Goal: Task Accomplishment & Management: Use online tool/utility

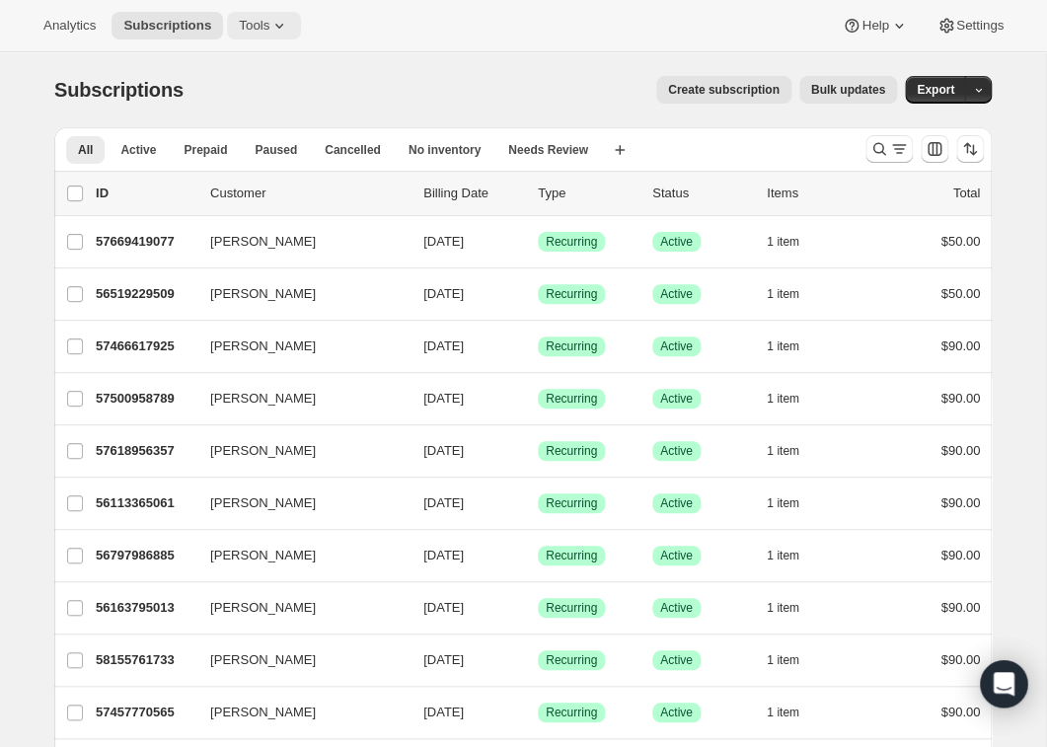
click at [286, 21] on icon at bounding box center [279, 26] width 20 height 20
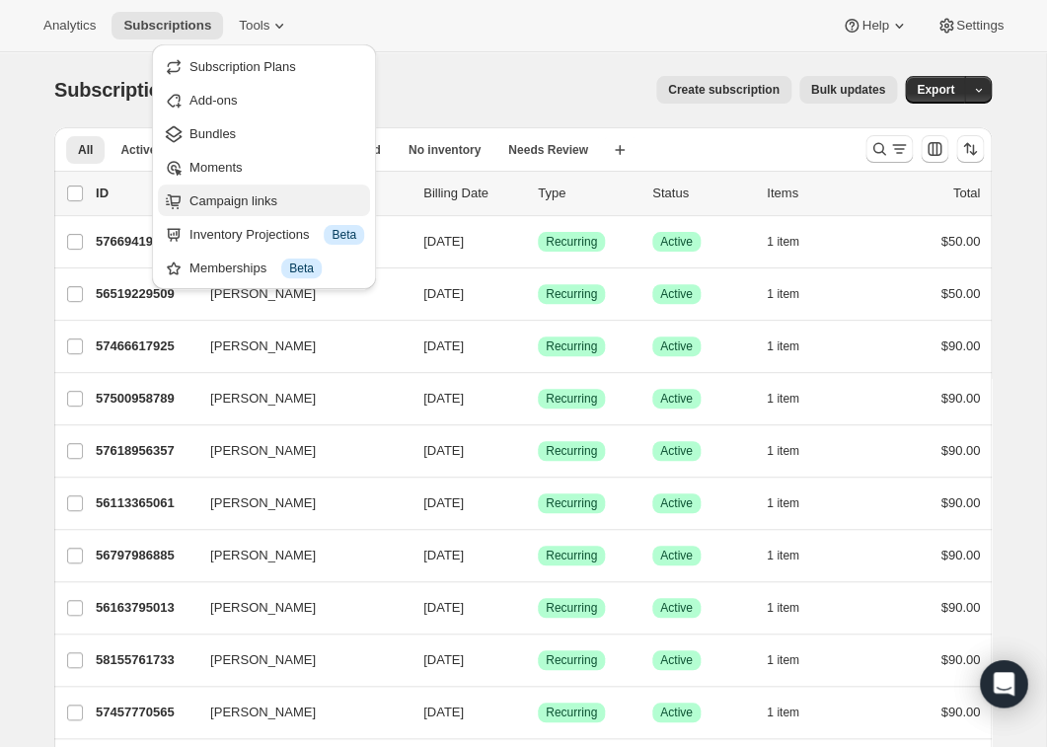
click at [245, 199] on span "Campaign links" at bounding box center [234, 200] width 88 height 15
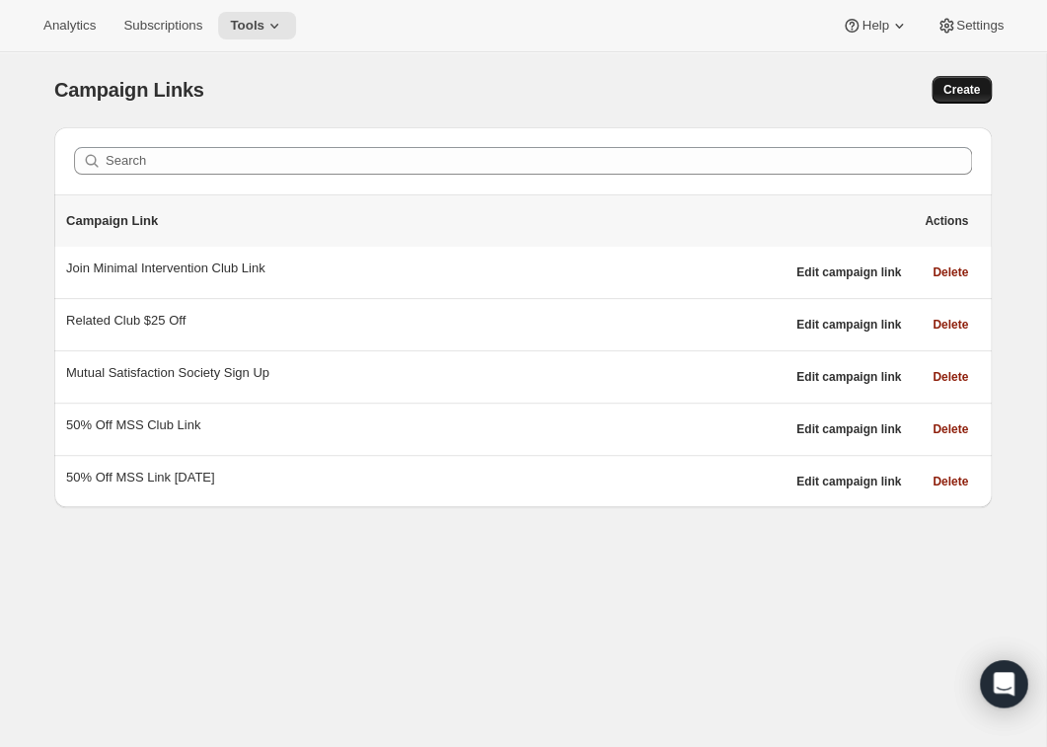
click at [965, 86] on span "Create" at bounding box center [962, 90] width 37 height 16
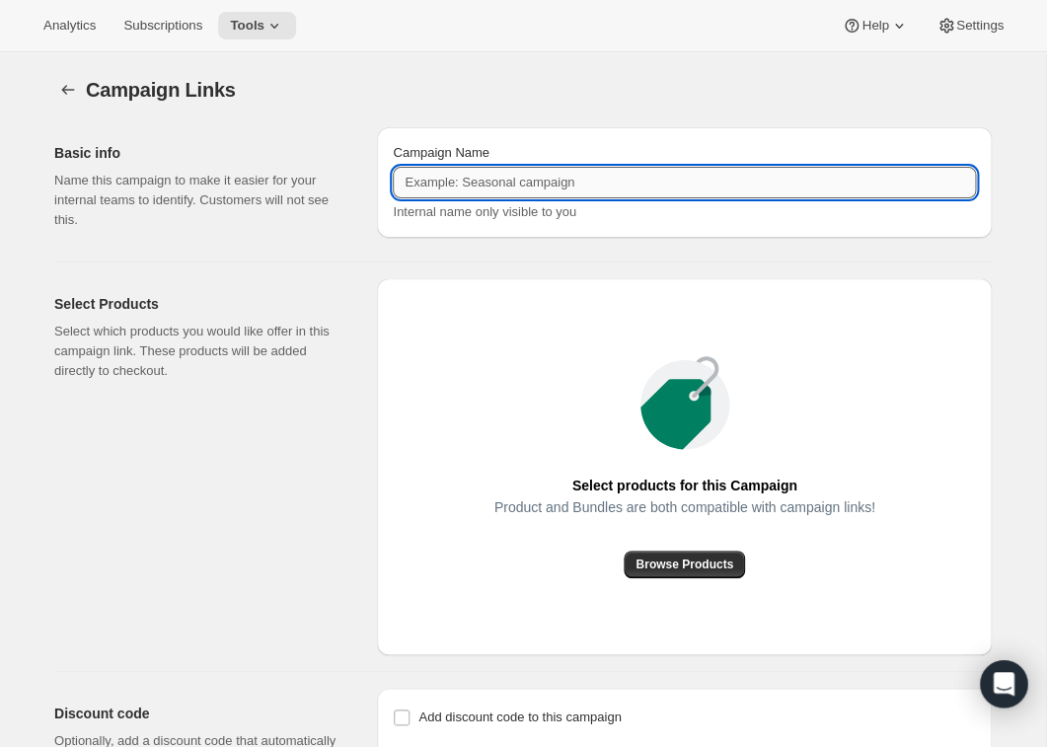
click at [743, 194] on input "Campaign Name" at bounding box center [684, 183] width 583 height 32
type input "Canopy [PERSON_NAME]"
click at [721, 561] on span "Browse Products" at bounding box center [685, 565] width 98 height 16
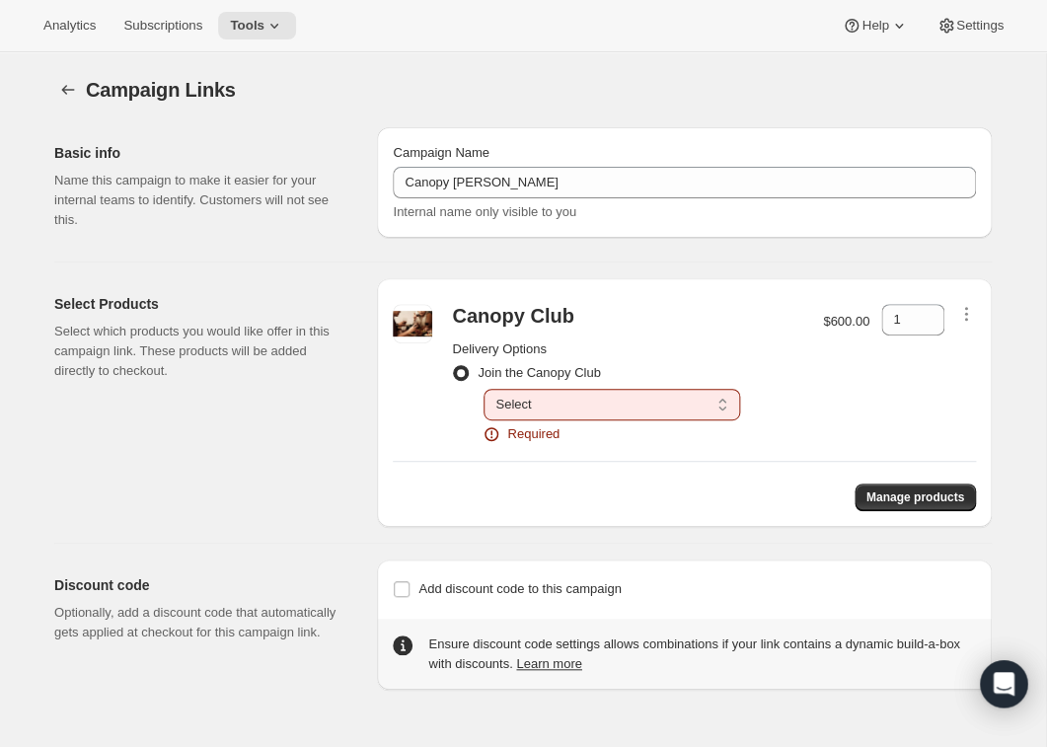
select select "gid://shopify/SellingPlan/1767145541"
click option "Renews every 1 year" at bounding box center [0, 0] width 0 height 0
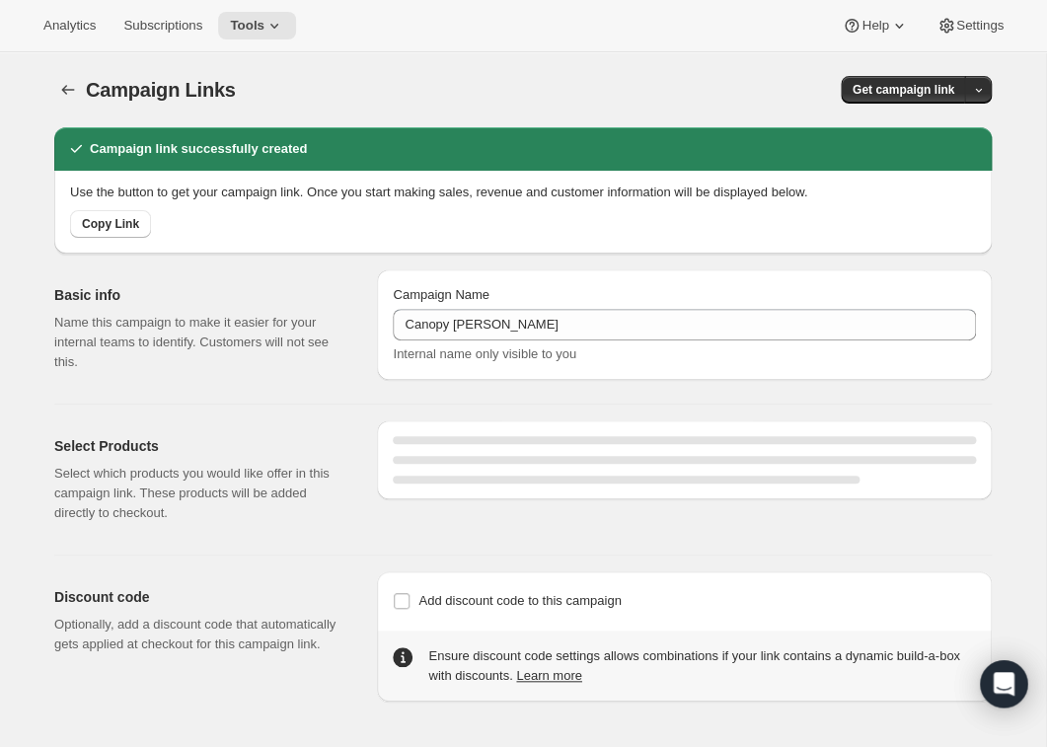
select select "gid://shopify/SellingPlan/1767145541"
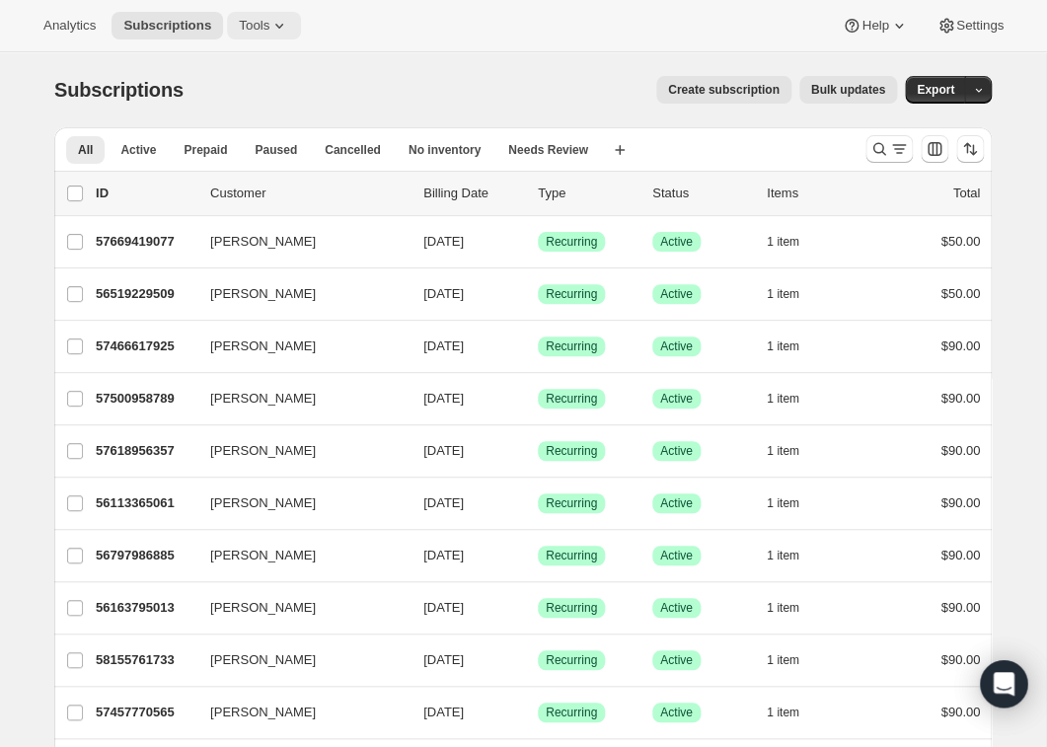
click at [282, 22] on icon at bounding box center [279, 26] width 20 height 20
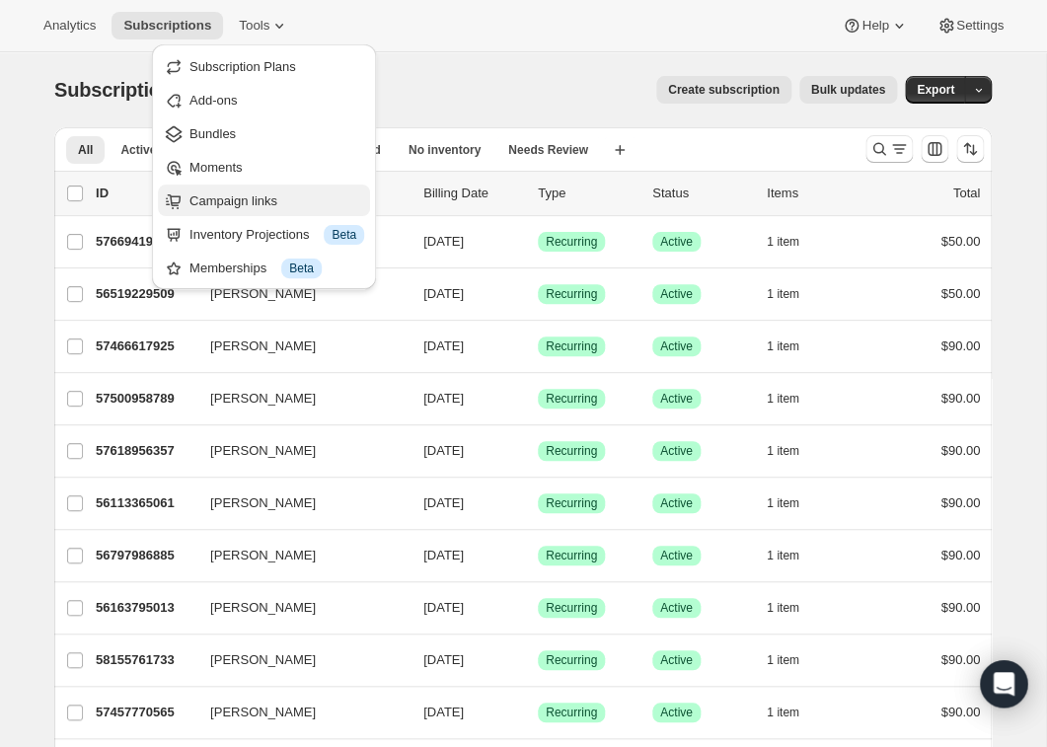
click at [240, 199] on span "Campaign links" at bounding box center [234, 200] width 88 height 15
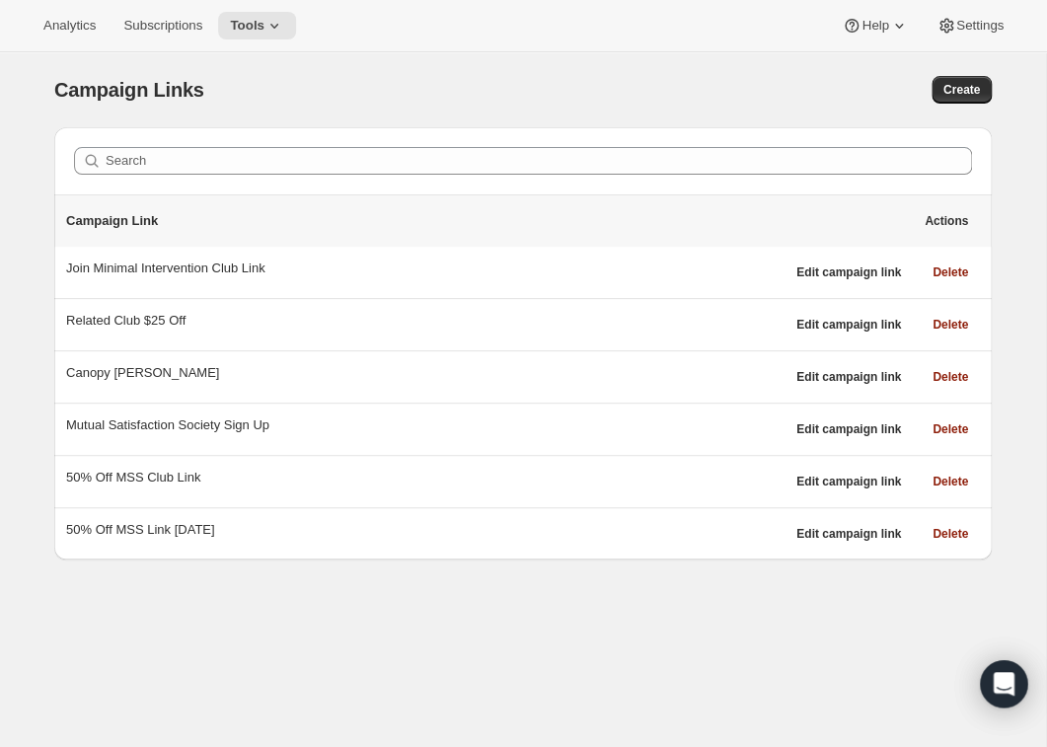
click at [240, 199] on div "Campaign Link Actions" at bounding box center [523, 220] width 938 height 51
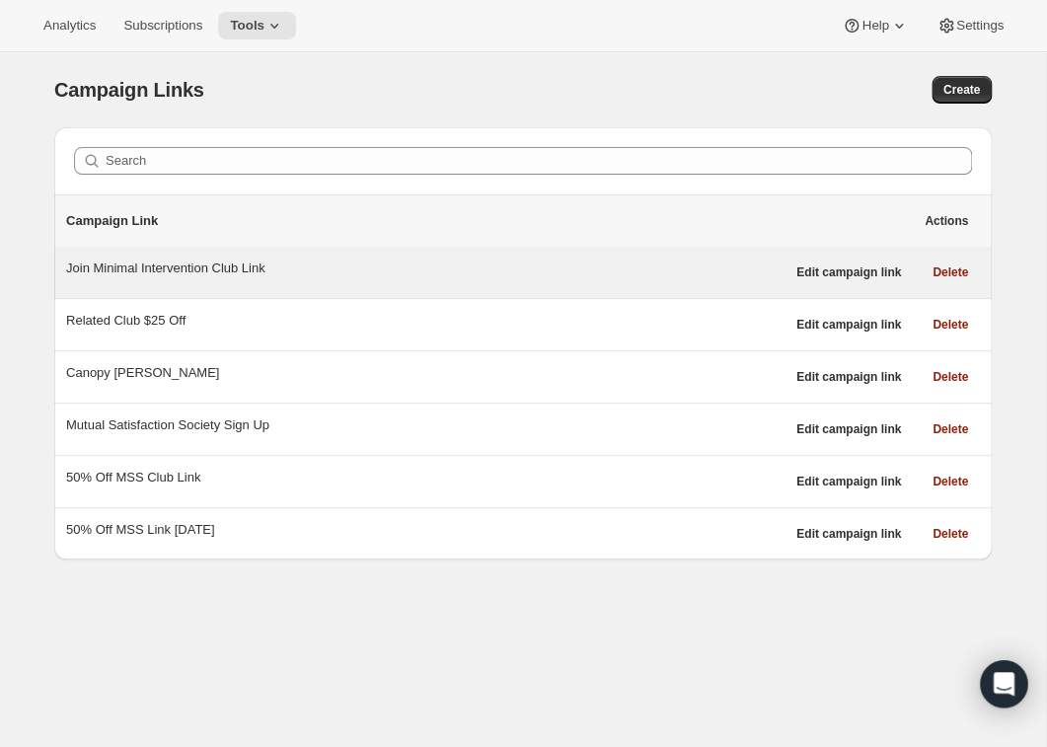
click at [209, 273] on div "Join Minimal Intervention Club Link" at bounding box center [425, 269] width 719 height 20
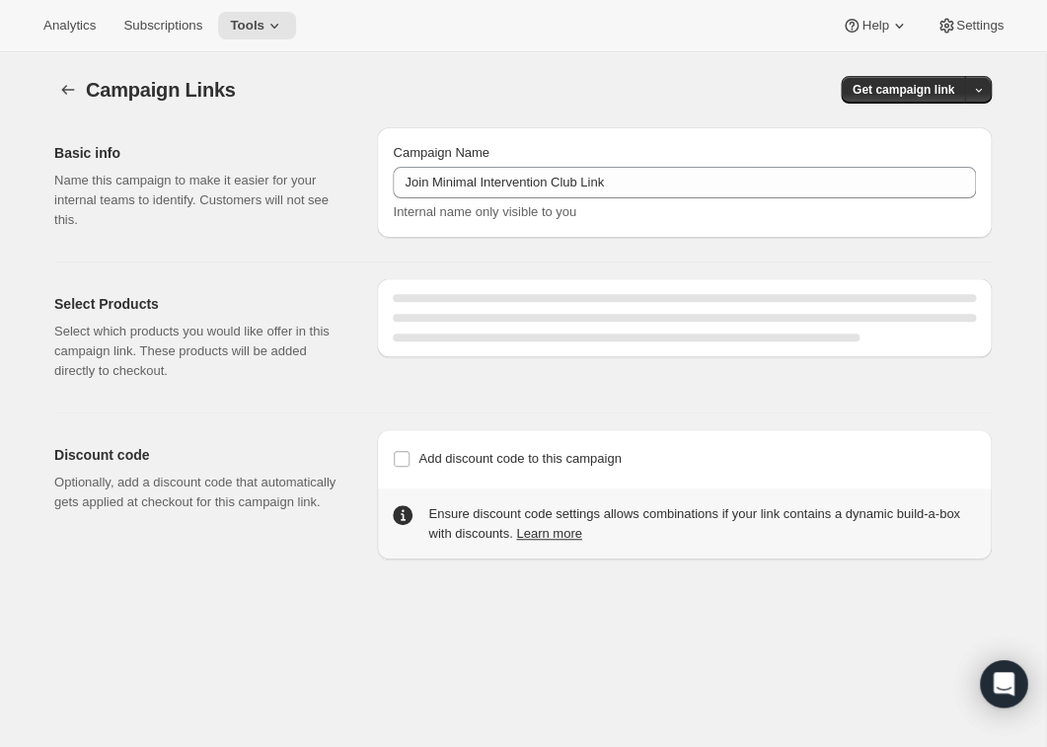
select select "gid://shopify/SellingPlan/1767080005"
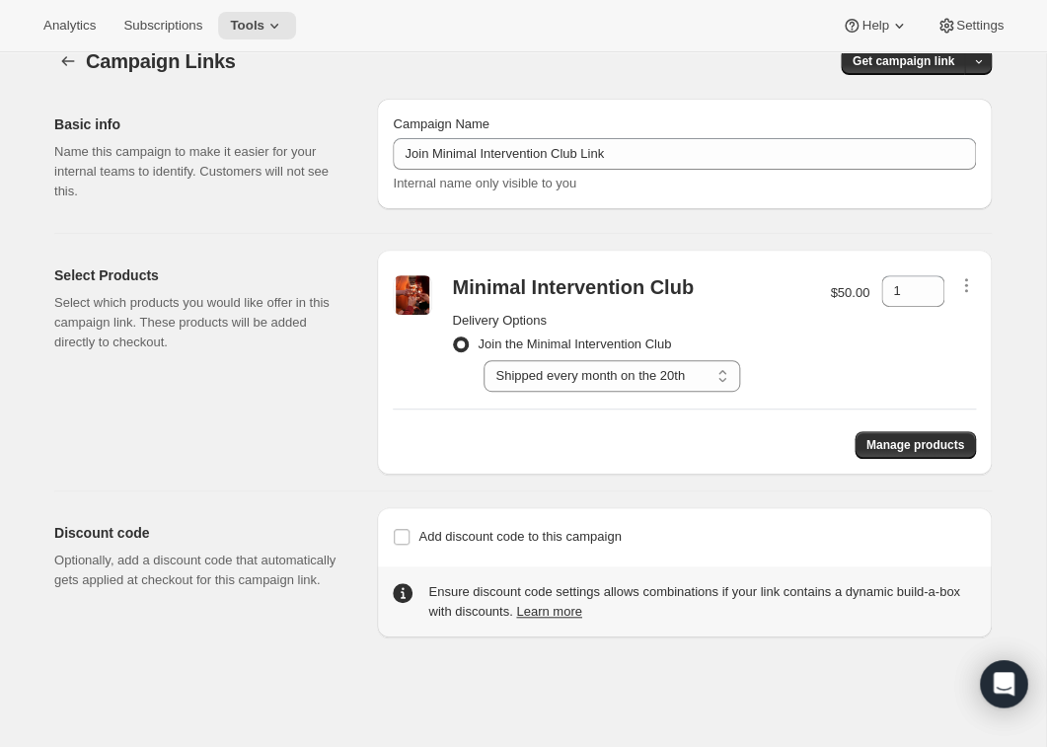
scroll to position [38, 0]
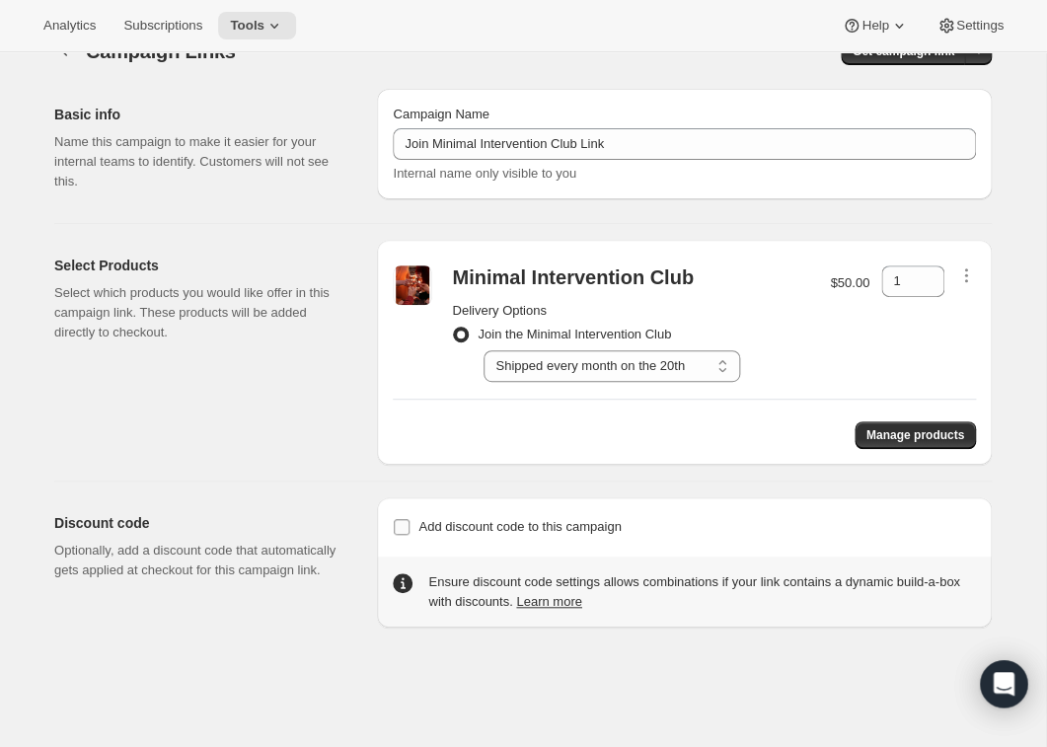
click at [404, 523] on input "Add discount code to this campaign" at bounding box center [402, 527] width 16 height 16
checkbox input "true"
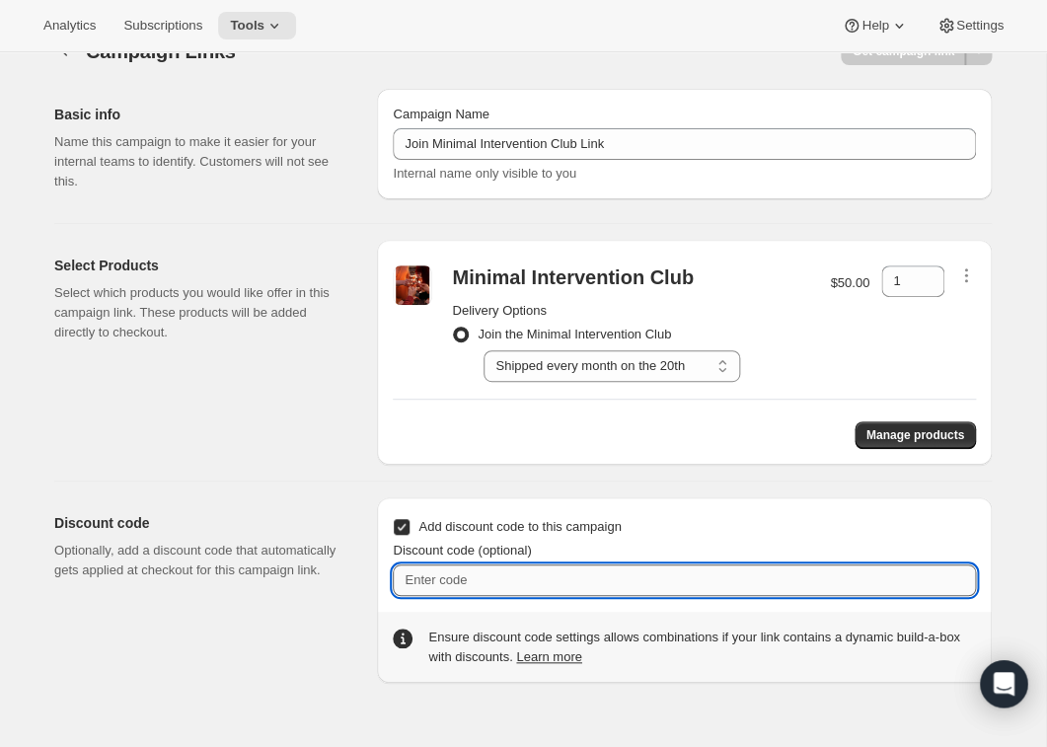
click at [442, 586] on input "Discount code (optional)" at bounding box center [684, 581] width 583 height 32
paste input "[PHONE_NUMBER]"
type input "3"
type input "$100 Off Canopy Renewal"
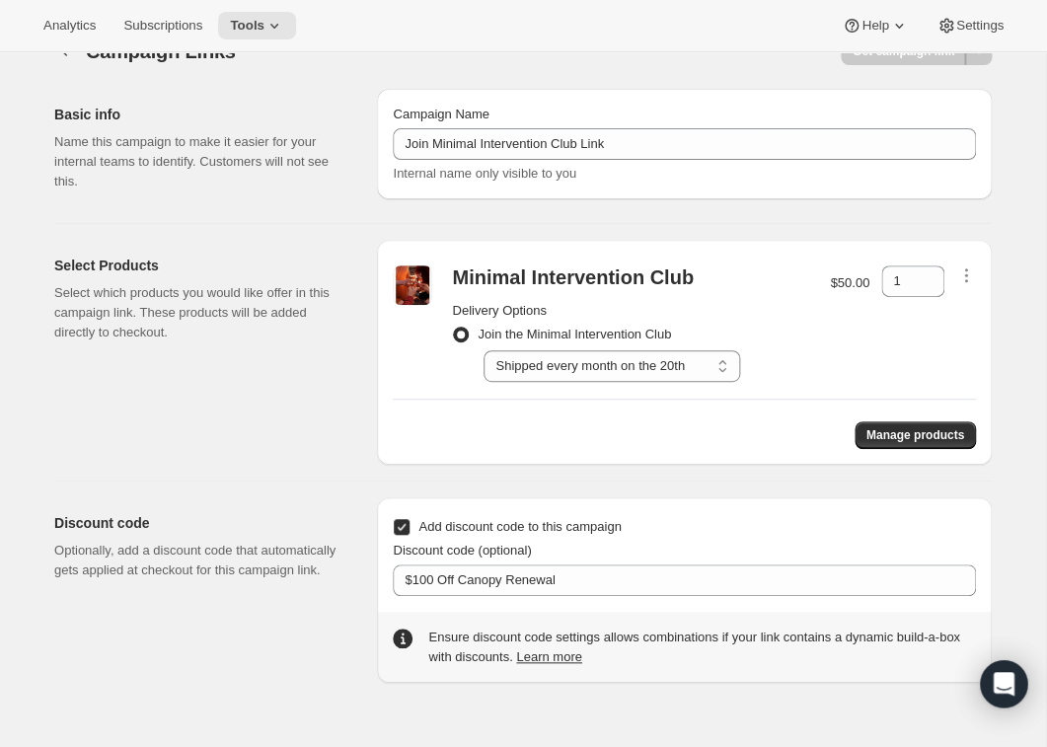
select select "gid://shopify/SellingPlan/1767080005"
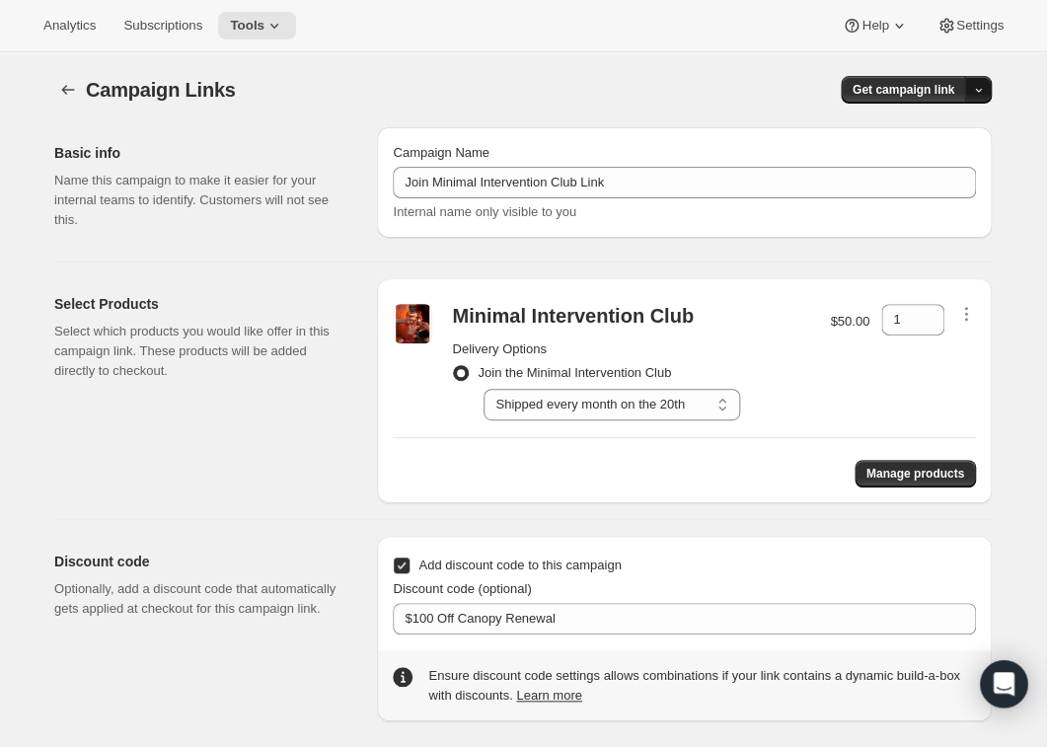
click at [977, 87] on icon "button" at bounding box center [978, 90] width 13 height 13
click at [957, 129] on span "Copy Link" at bounding box center [951, 130] width 57 height 15
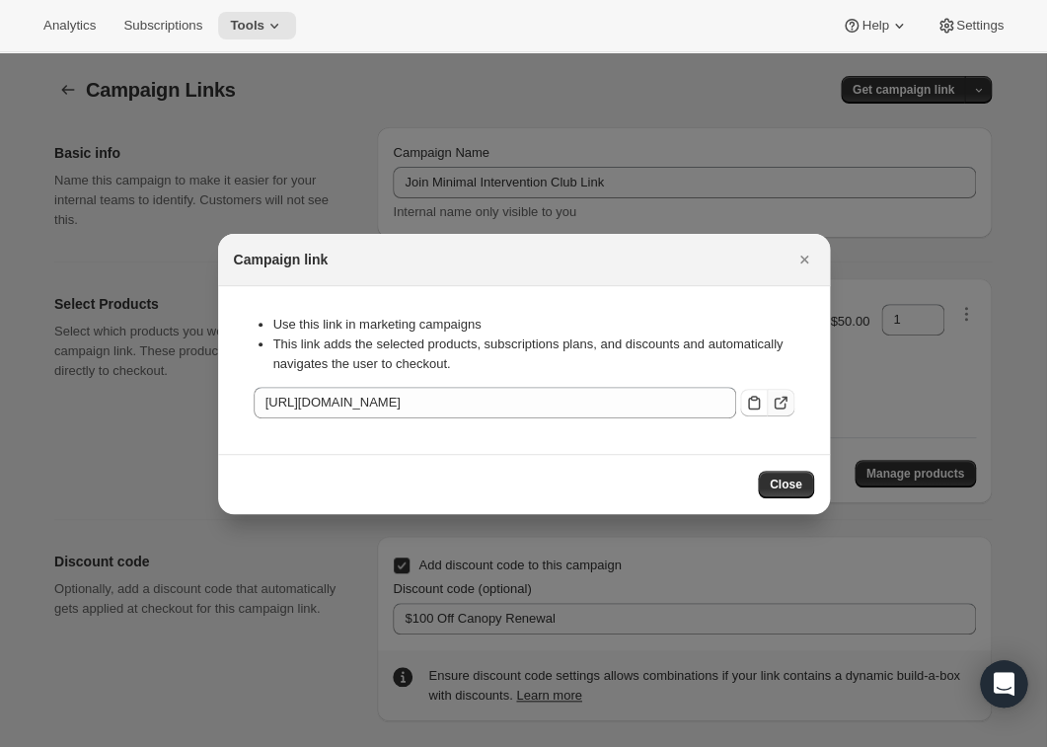
click at [780, 404] on icon ":r6u:" at bounding box center [781, 403] width 20 height 20
click at [806, 257] on icon "Close" at bounding box center [803, 260] width 8 height 8
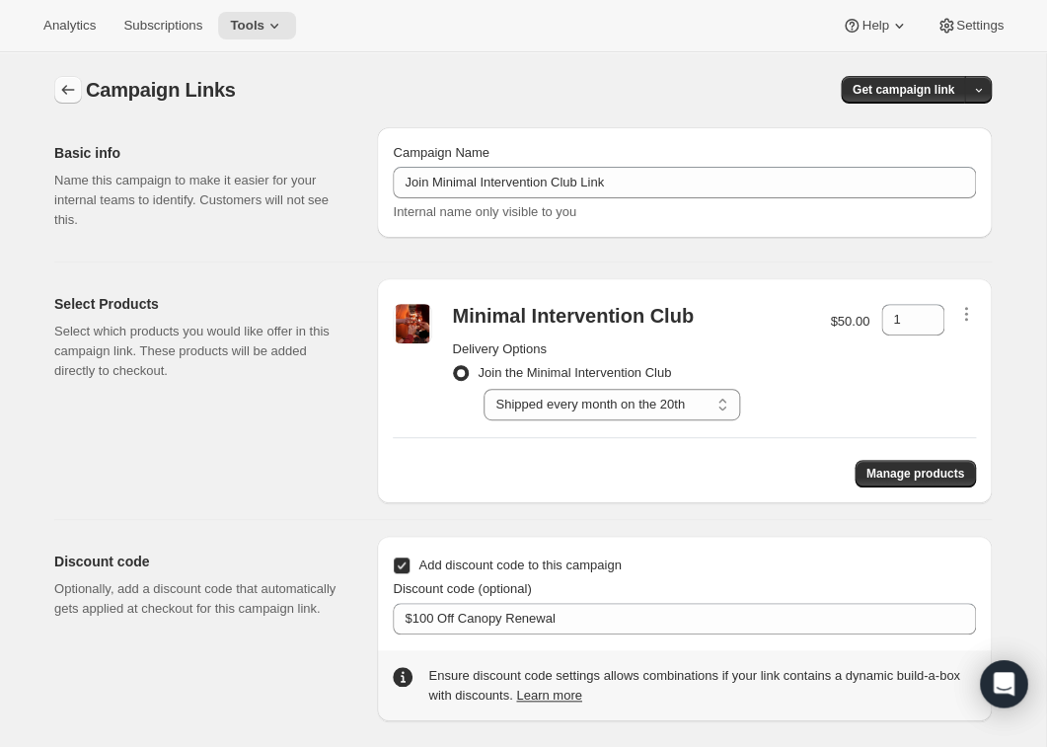
click at [67, 92] on icon "button" at bounding box center [68, 90] width 20 height 20
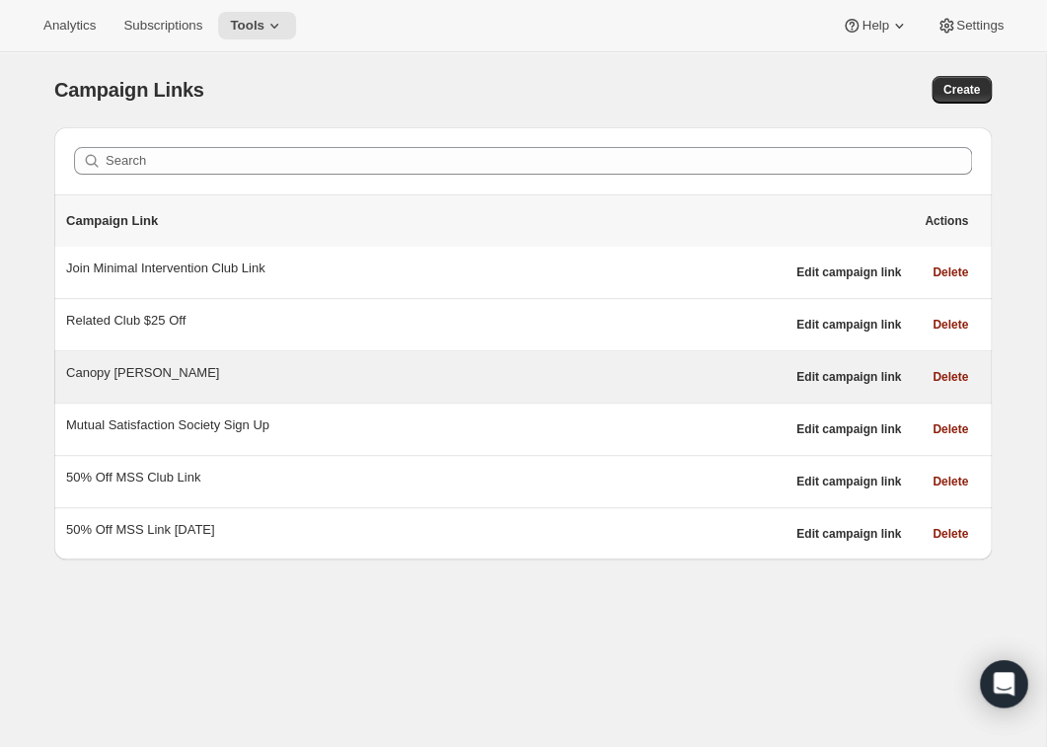
click at [196, 375] on div "Canopy [PERSON_NAME]" at bounding box center [425, 373] width 719 height 20
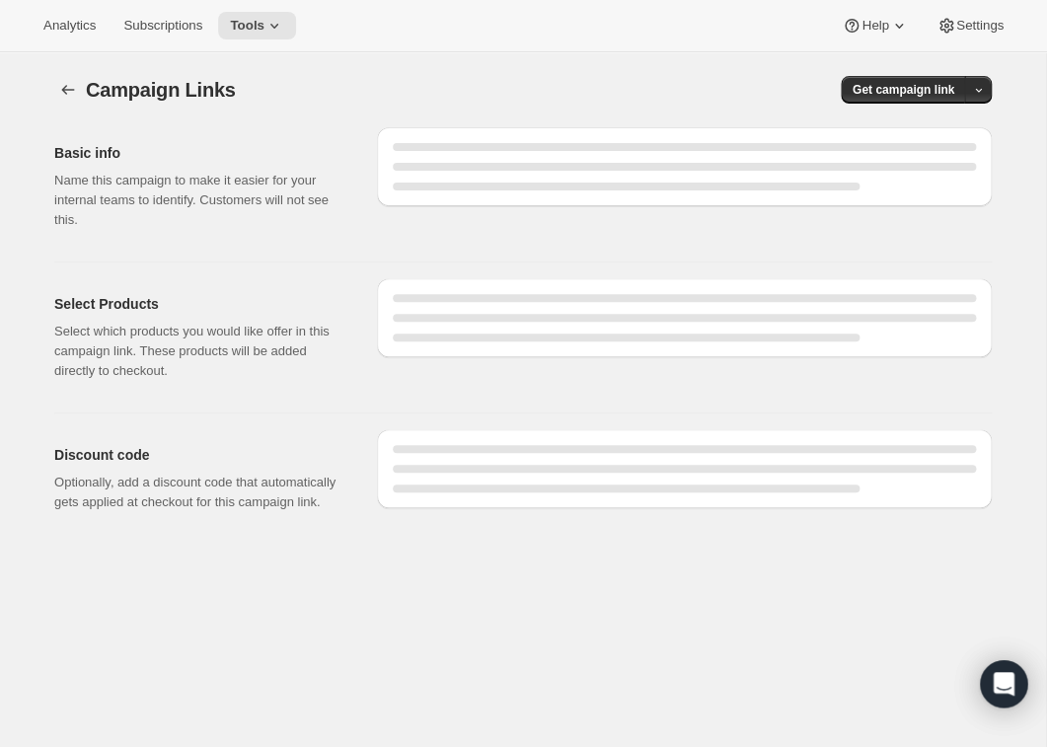
select select "gid://shopify/SellingPlan/1767145541"
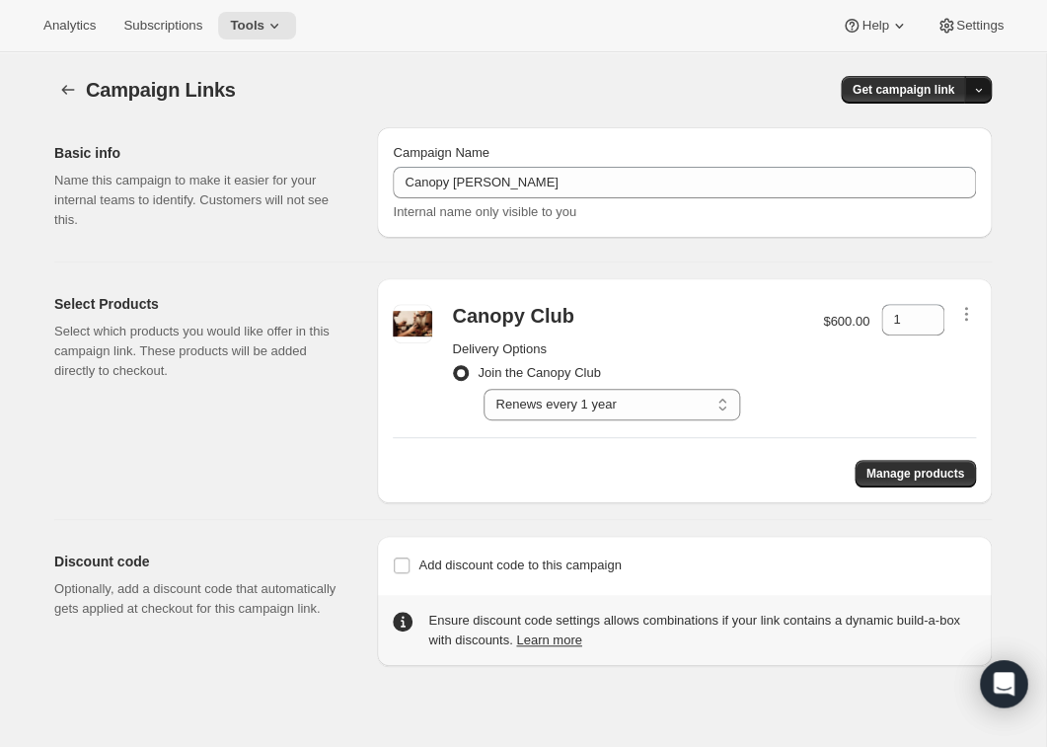
click at [977, 88] on icon "button" at bounding box center [978, 90] width 13 height 13
click at [954, 133] on span "Copy Link" at bounding box center [951, 130] width 57 height 15
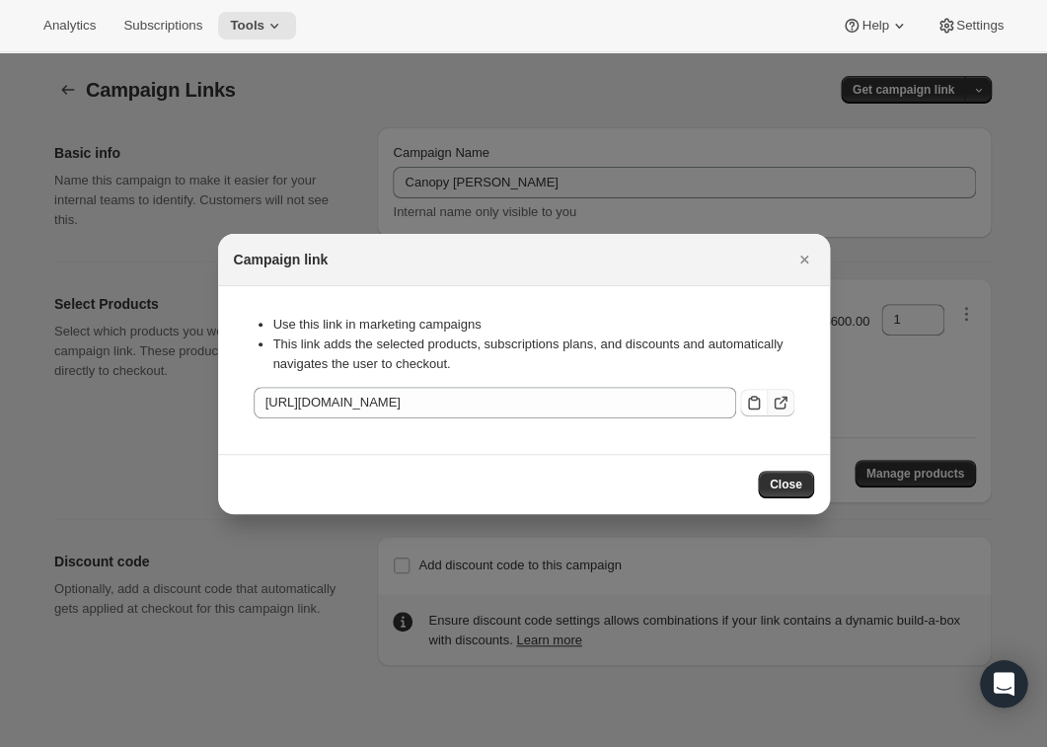
click at [779, 406] on icon ":r7o:" at bounding box center [781, 403] width 20 height 20
click at [798, 485] on span "Close" at bounding box center [786, 485] width 33 height 16
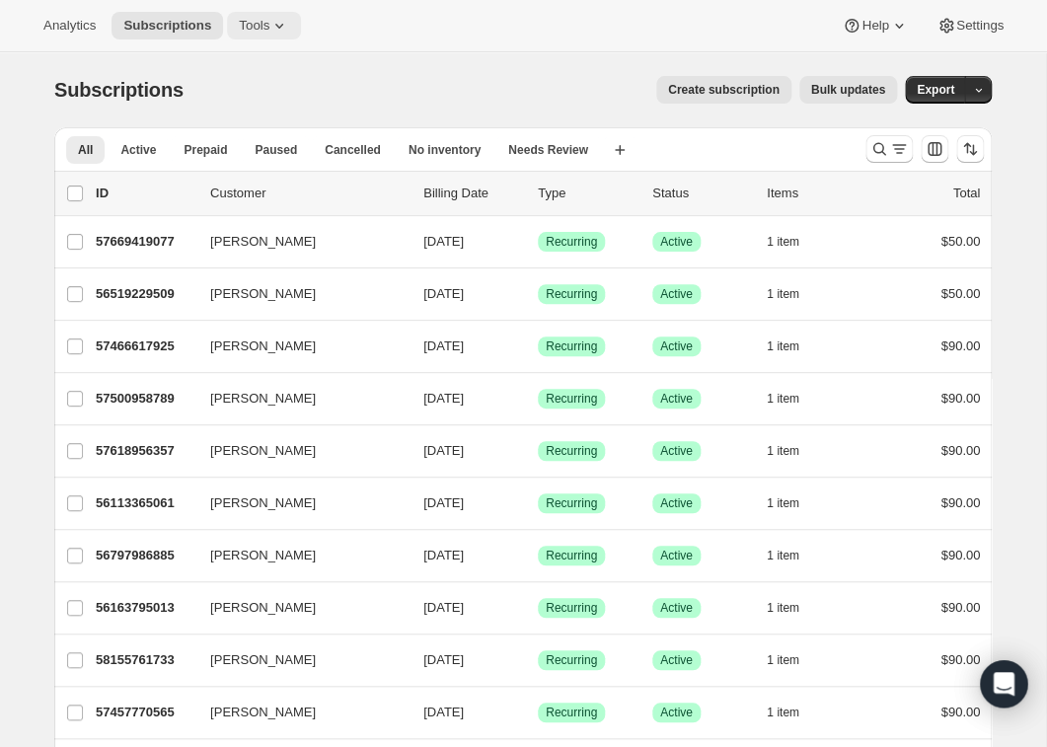
click at [280, 28] on icon at bounding box center [279, 26] width 20 height 20
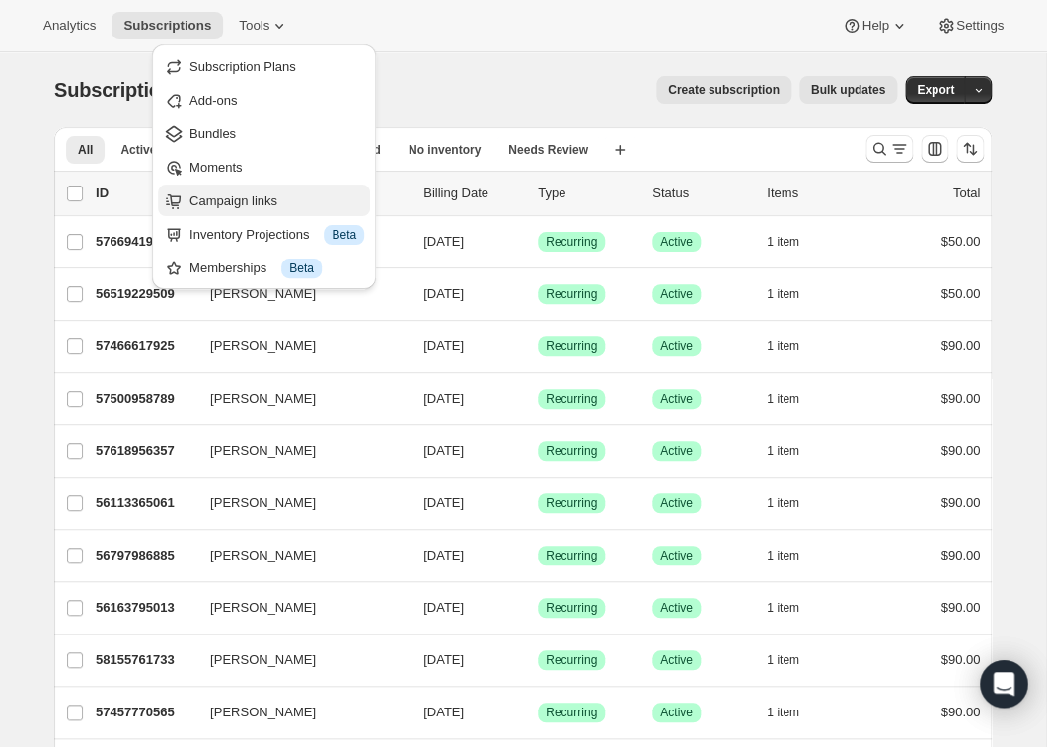
click at [289, 196] on span "Campaign links" at bounding box center [277, 201] width 175 height 20
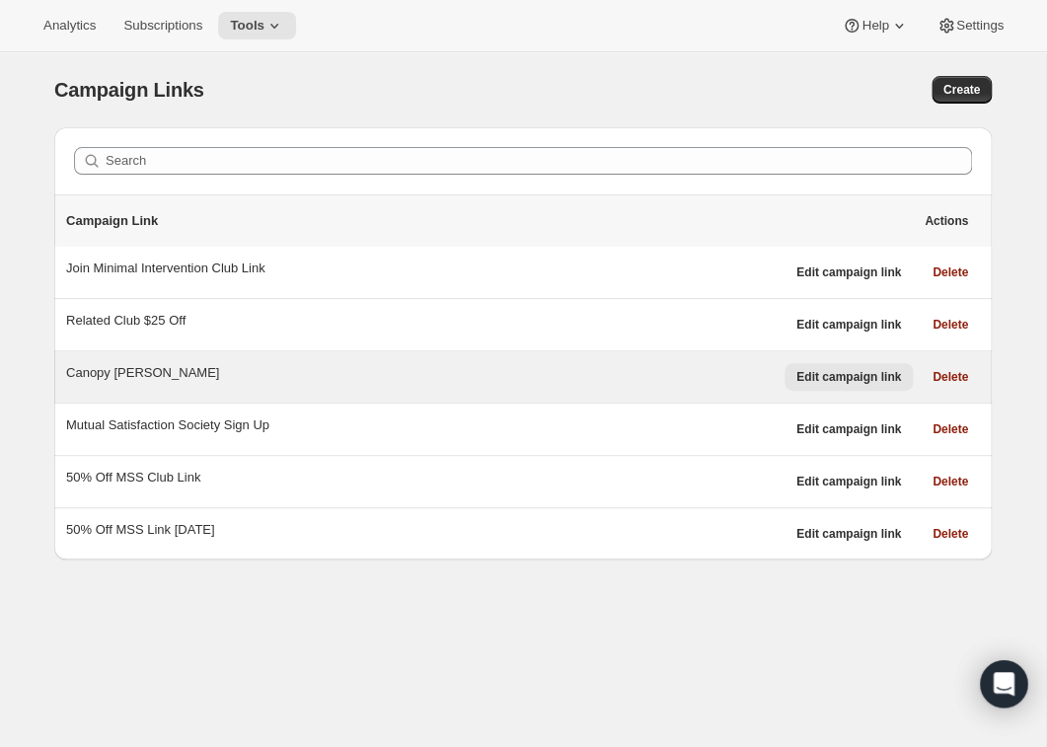
click at [844, 381] on span "Edit campaign link" at bounding box center [849, 377] width 105 height 16
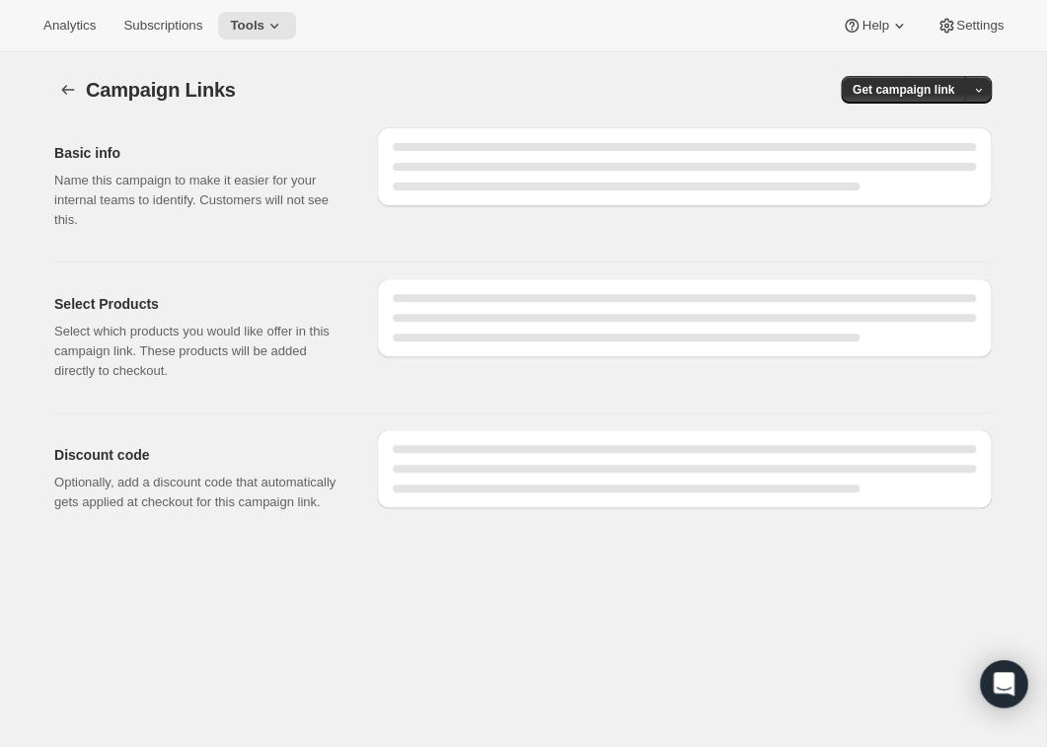
select select "gid://shopify/SellingPlan/1767145541"
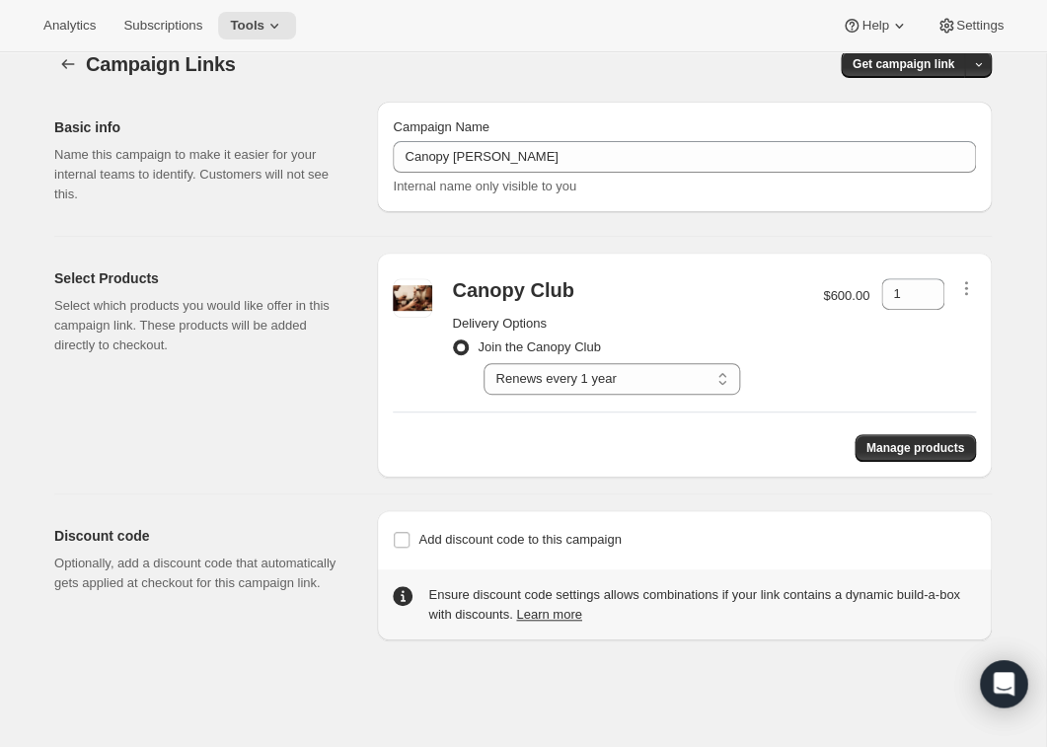
scroll to position [52, 0]
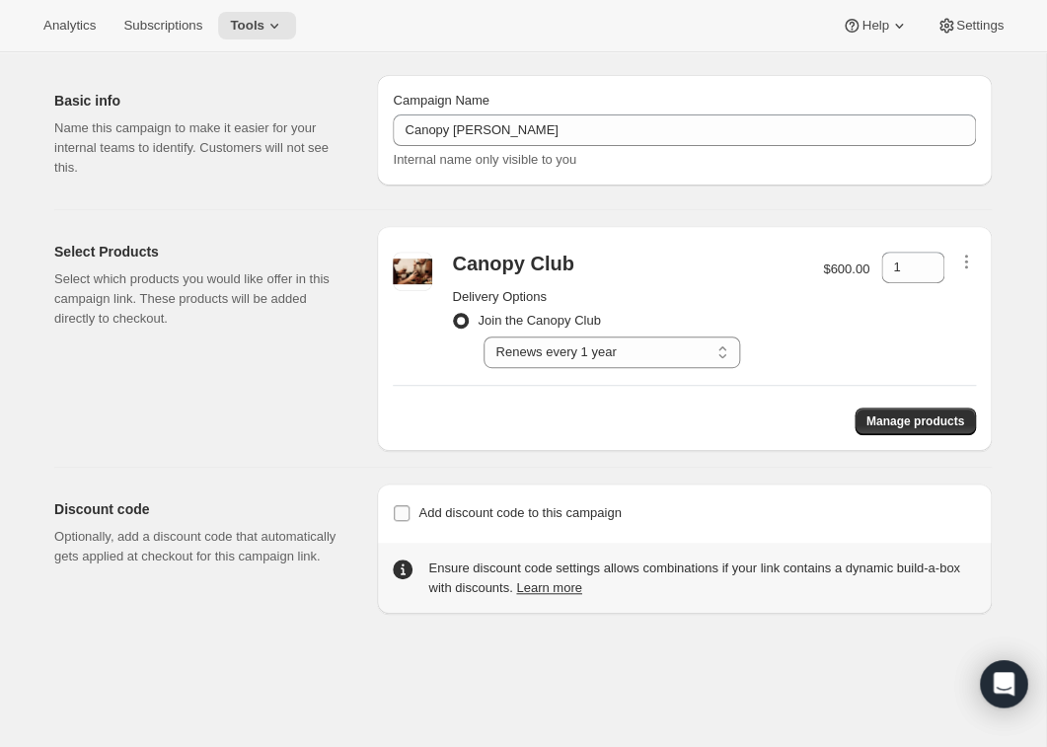
click at [403, 512] on input "Add discount code to this campaign" at bounding box center [402, 513] width 16 height 16
checkbox input "true"
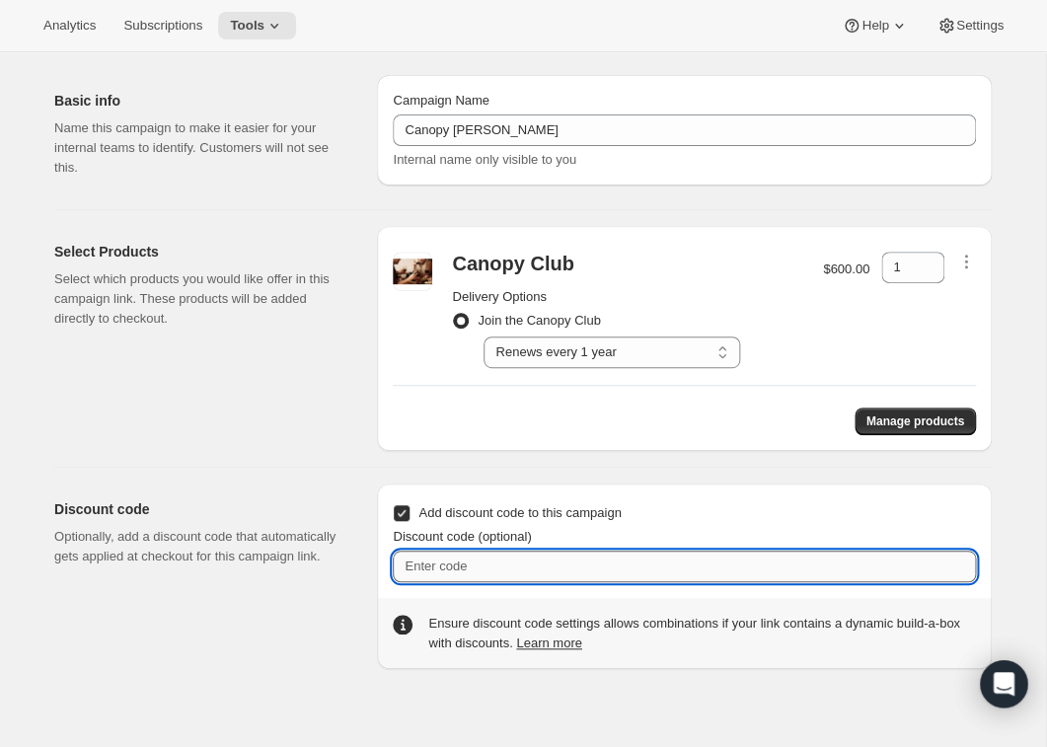
click at [491, 569] on input "Discount code (optional)" at bounding box center [684, 567] width 583 height 32
paste input "$100 Off Canopy Renewal"
type input "$100 Off Canopy Renewal"
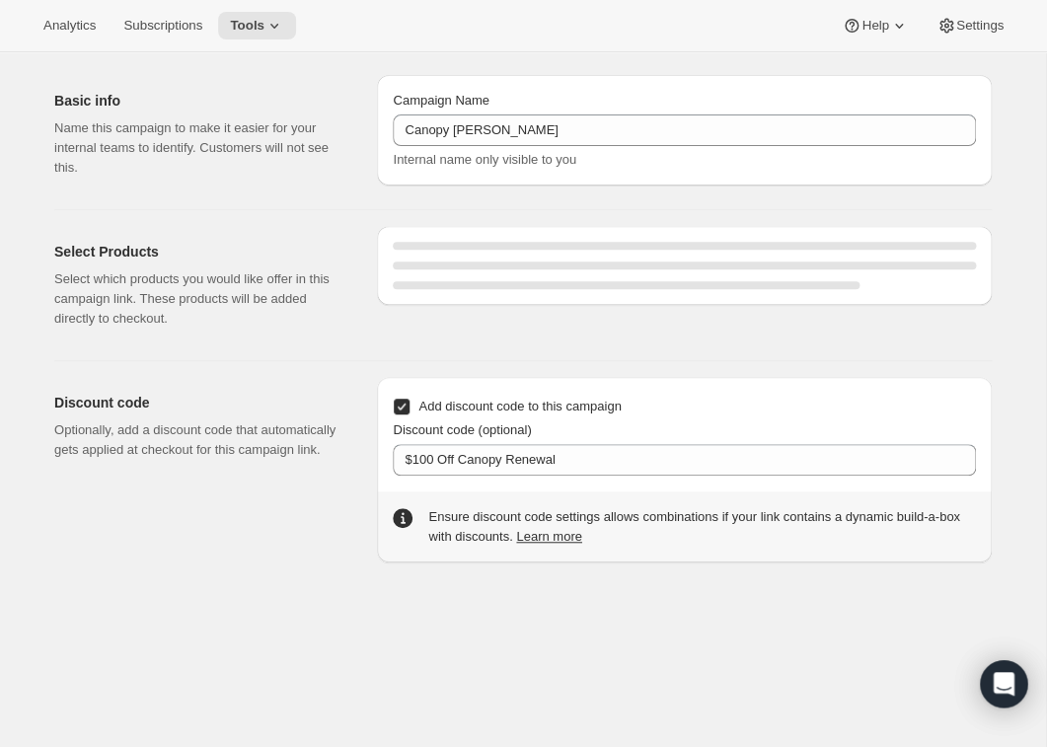
select select "gid://shopify/SellingPlan/1767145541"
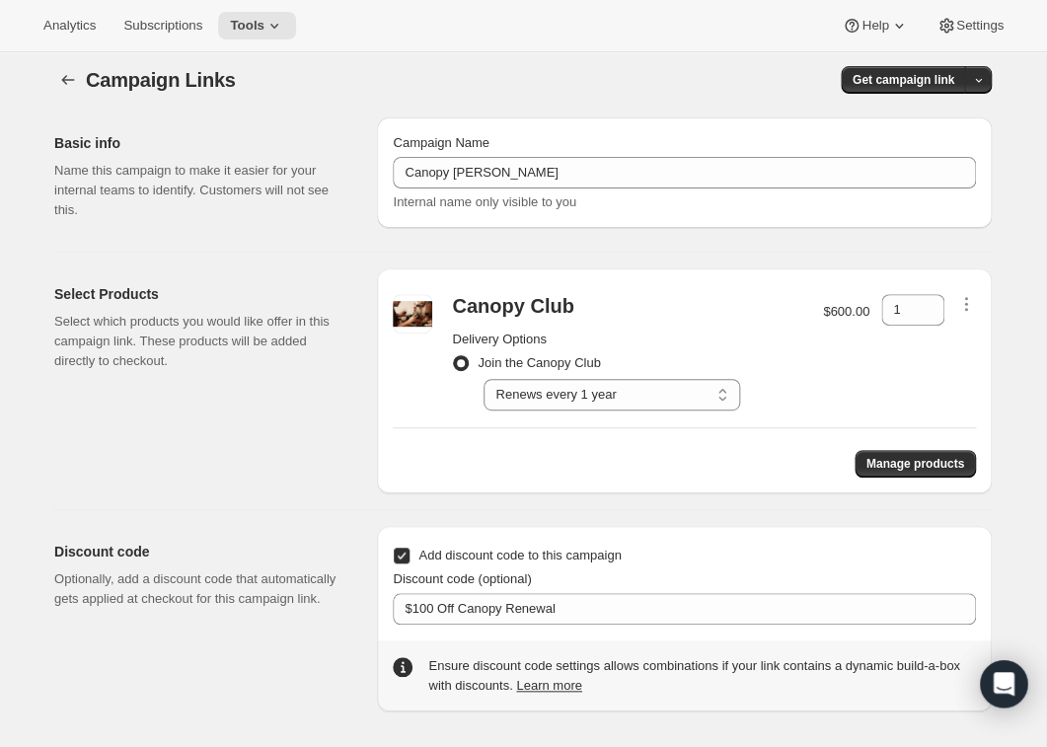
scroll to position [0, 0]
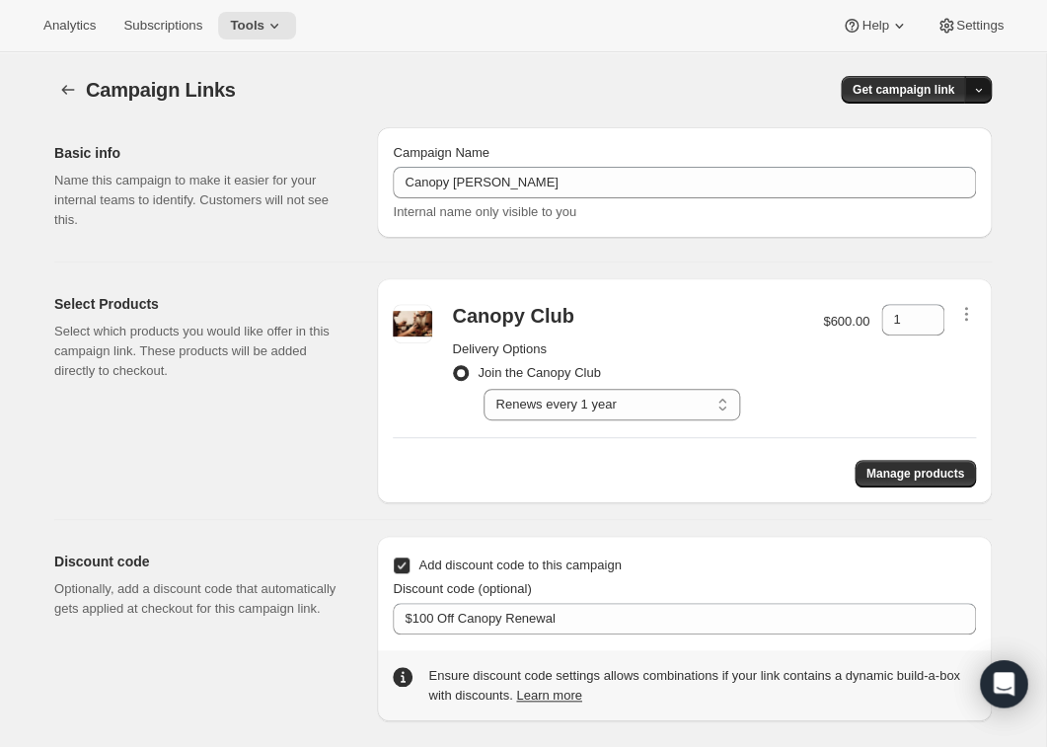
click at [968, 93] on button "button" at bounding box center [978, 90] width 28 height 28
click at [954, 127] on span "Copy Link" at bounding box center [951, 130] width 57 height 15
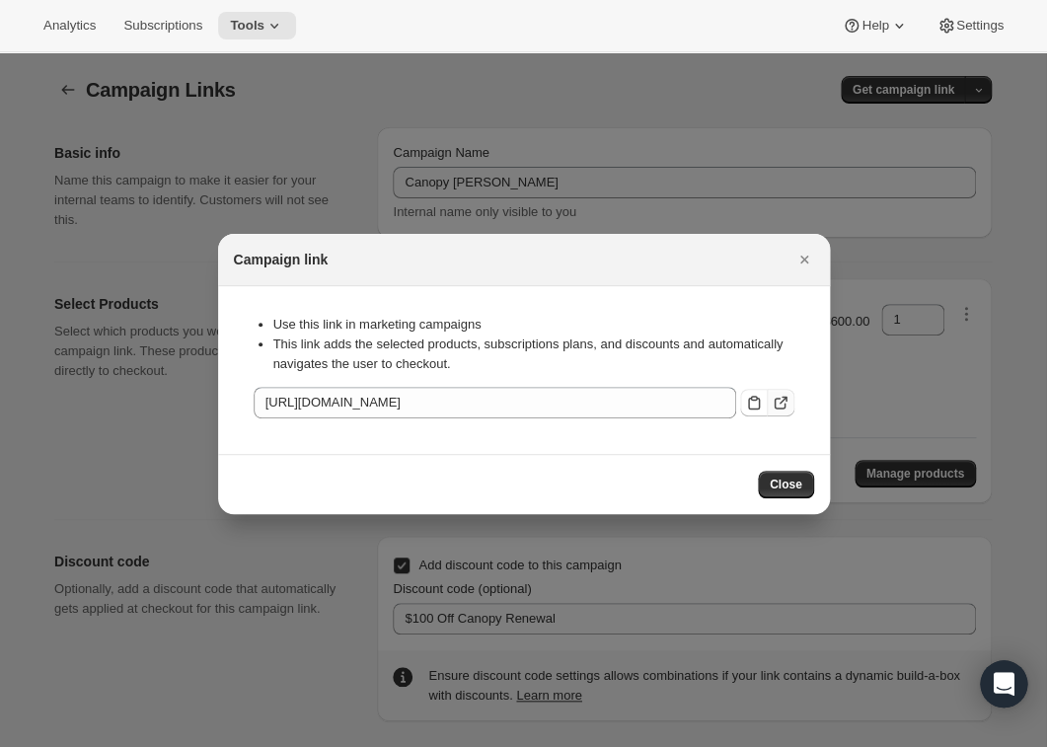
click at [788, 405] on icon ":r6u:" at bounding box center [781, 403] width 20 height 20
click at [754, 405] on icon ":r6u:" at bounding box center [754, 403] width 20 height 20
